Goal: Find contact information: Find contact information

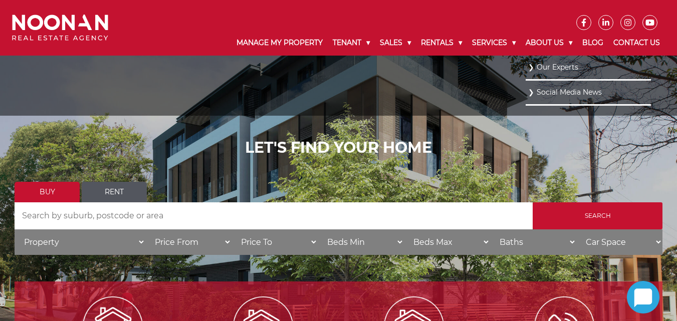
click at [548, 66] on link "Our Experts" at bounding box center [588, 68] width 120 height 14
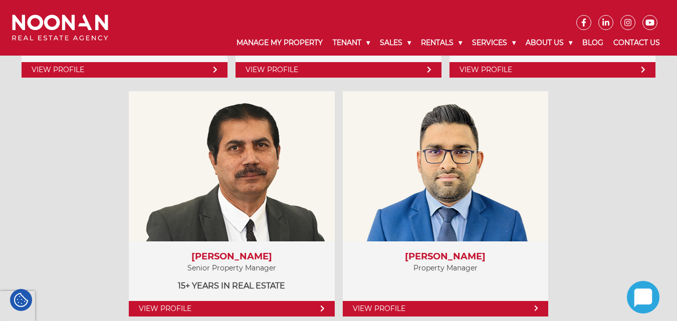
scroll to position [700, 0]
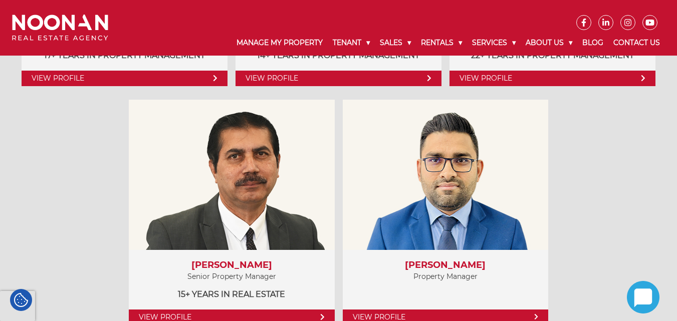
drag, startPoint x: 681, startPoint y: 15, endPoint x: 684, endPoint y: 58, distance: 43.2
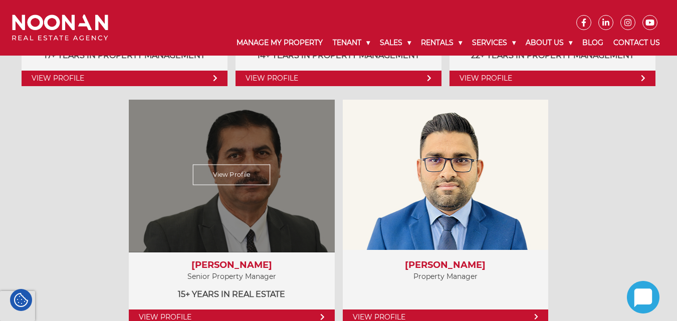
click at [308, 304] on div "Vidhan Verma Senior Property Manager 15+ years in Real Estate" at bounding box center [232, 280] width 206 height 61
